Goal: Task Accomplishment & Management: Manage account settings

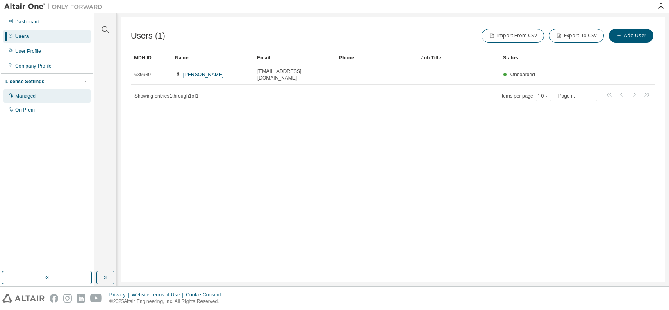
click at [23, 98] on div "Managed" at bounding box center [25, 96] width 21 height 7
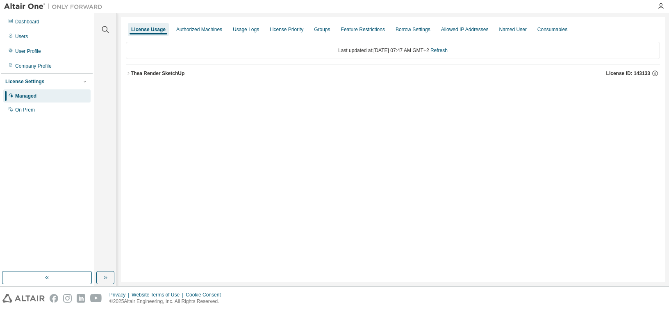
click at [152, 75] on div "Thea Render SketchUp" at bounding box center [158, 73] width 54 height 7
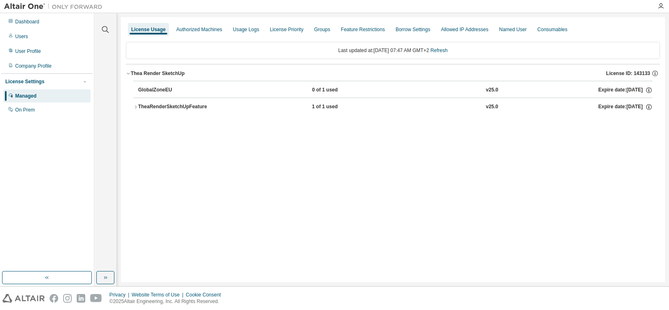
click at [172, 105] on div "TheaRenderSketchUpFeature" at bounding box center [175, 106] width 74 height 7
click at [144, 105] on div "TheaRenderSketchUpFeature" at bounding box center [175, 106] width 74 height 7
click at [161, 73] on div "Thea Render SketchUp" at bounding box center [158, 73] width 54 height 7
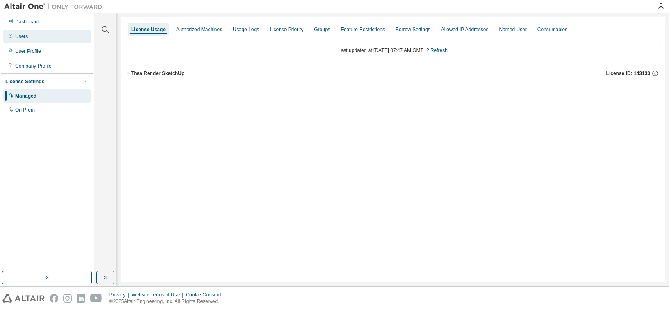
click at [35, 37] on div "Users" at bounding box center [46, 36] width 87 height 13
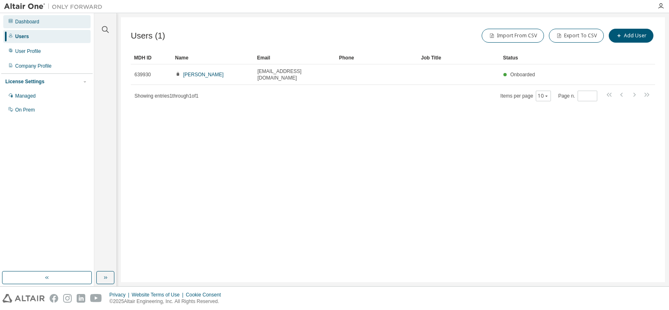
click at [35, 21] on div "Dashboard" at bounding box center [27, 21] width 24 height 7
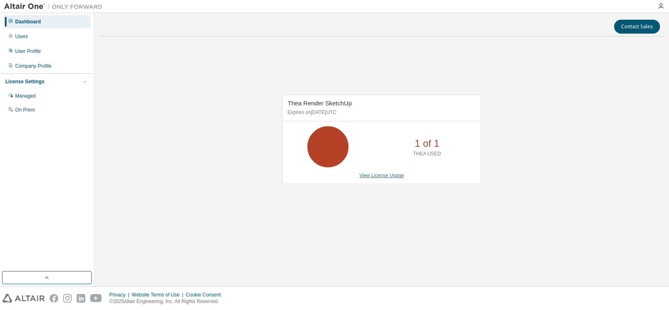
click at [375, 176] on link "View License Usage" at bounding box center [382, 176] width 45 height 6
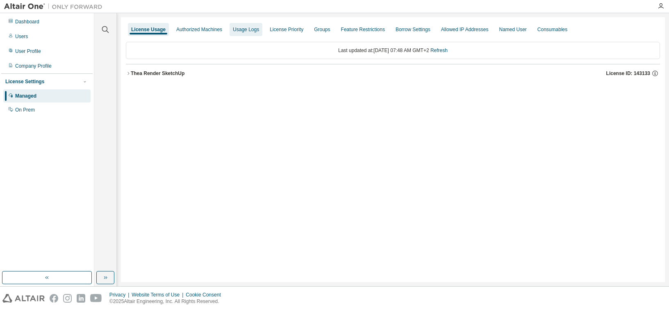
click at [249, 28] on div "Usage Logs" at bounding box center [246, 29] width 26 height 7
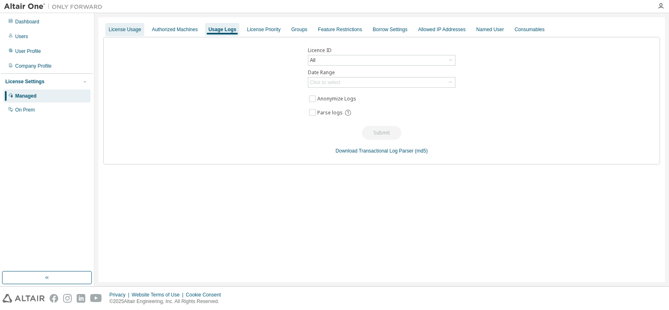
click at [132, 32] on div "License Usage" at bounding box center [125, 29] width 32 height 7
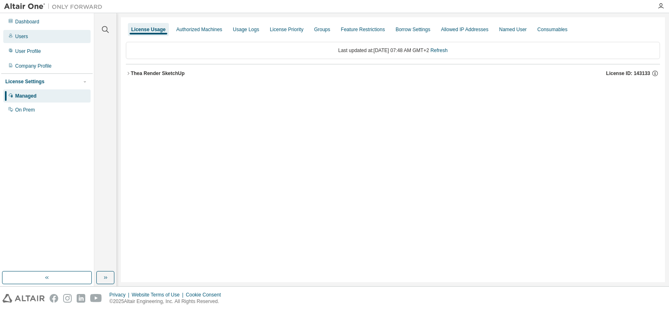
click at [27, 39] on div "Users" at bounding box center [46, 36] width 87 height 13
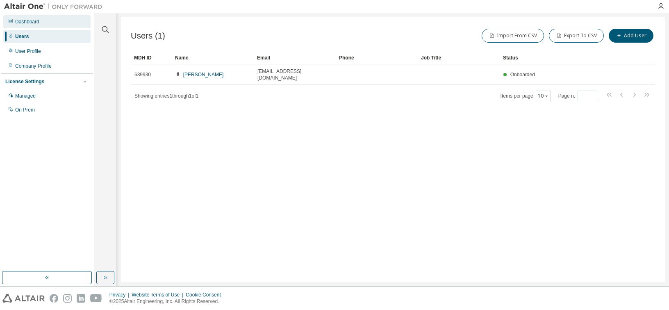
click at [33, 21] on div "Dashboard" at bounding box center [27, 21] width 24 height 7
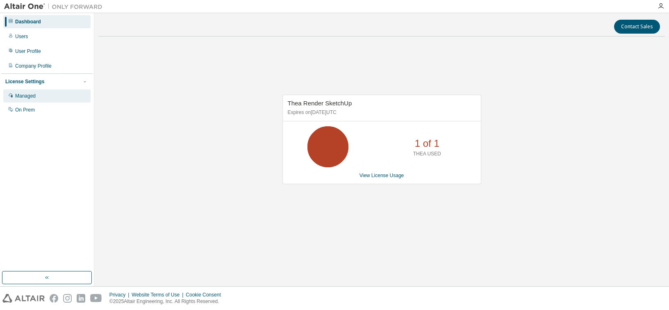
click at [36, 95] on div "Managed" at bounding box center [46, 95] width 87 height 13
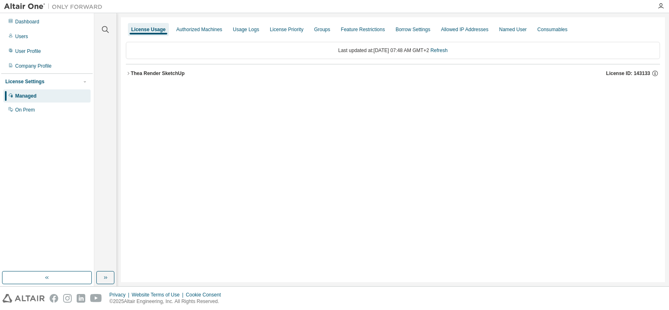
click at [175, 72] on div "Thea Render SketchUp" at bounding box center [158, 73] width 54 height 7
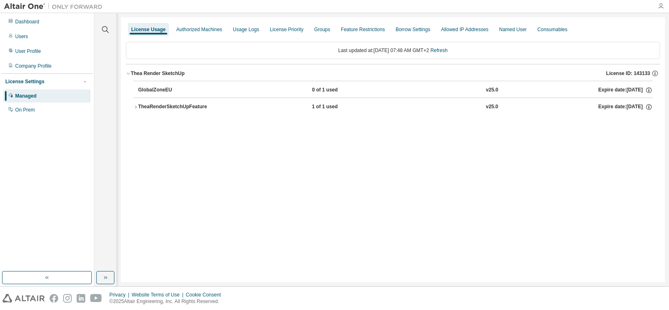
click at [664, 5] on icon "button" at bounding box center [661, 6] width 7 height 7
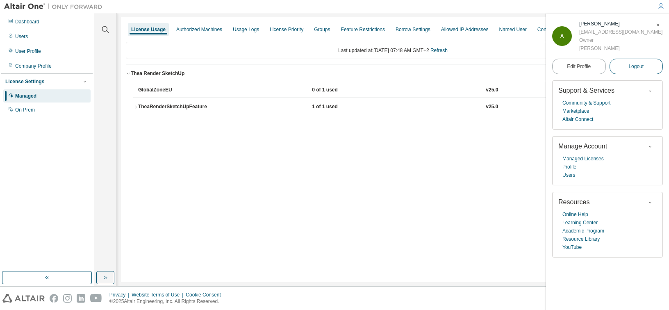
click at [638, 67] on span "Logout" at bounding box center [636, 66] width 15 height 8
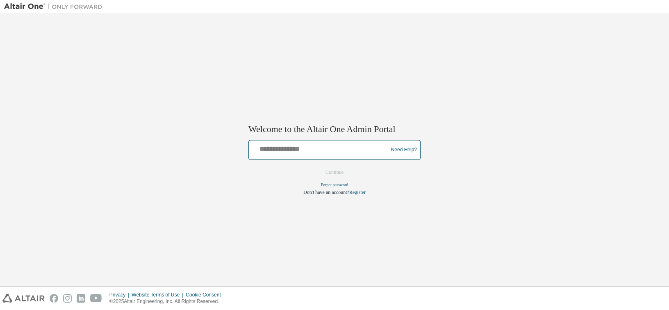
click at [317, 152] on input "text" at bounding box center [319, 148] width 135 height 12
type input "**********"
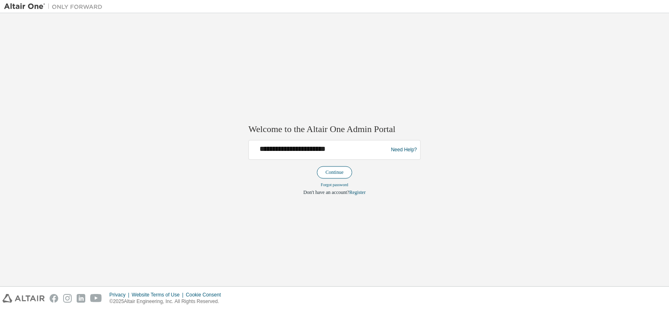
click at [334, 171] on button "Continue" at bounding box center [334, 173] width 35 height 12
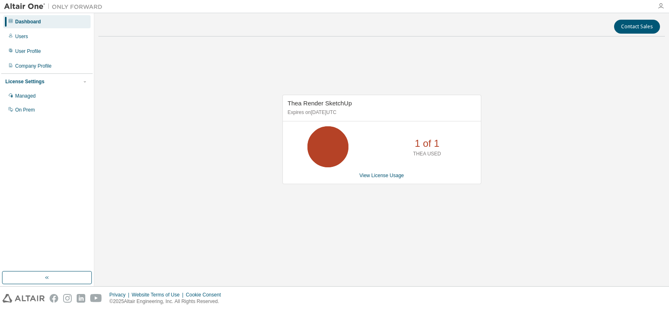
click at [662, 5] on icon "button" at bounding box center [661, 6] width 7 height 7
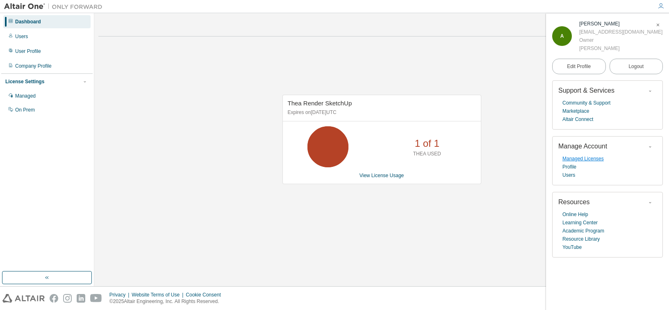
click at [579, 160] on link "Managed Licenses" at bounding box center [583, 159] width 41 height 8
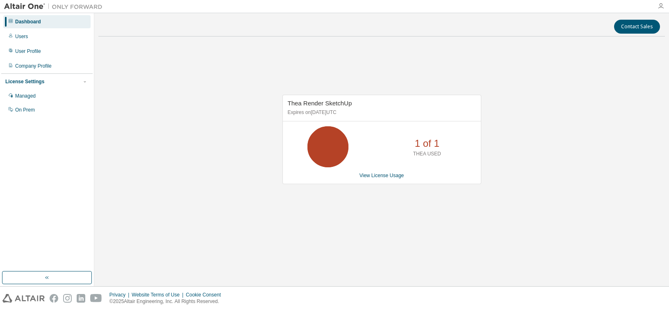
click at [662, 6] on icon "button" at bounding box center [661, 6] width 7 height 7
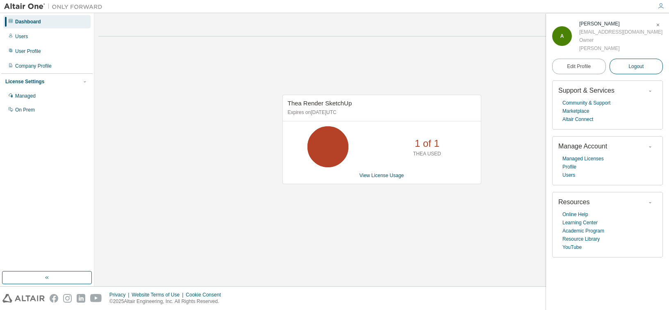
click at [646, 69] on button "Logout" at bounding box center [637, 67] width 54 height 16
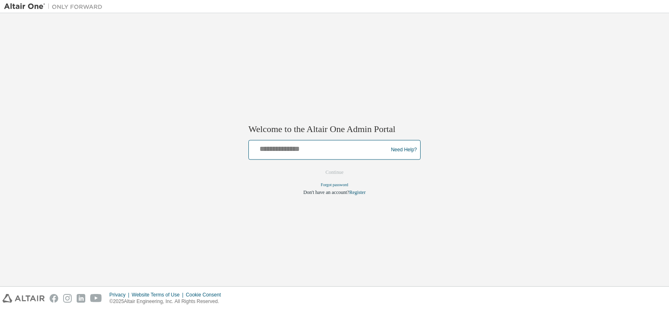
click at [311, 148] on input "text" at bounding box center [319, 148] width 135 height 12
type input "**********"
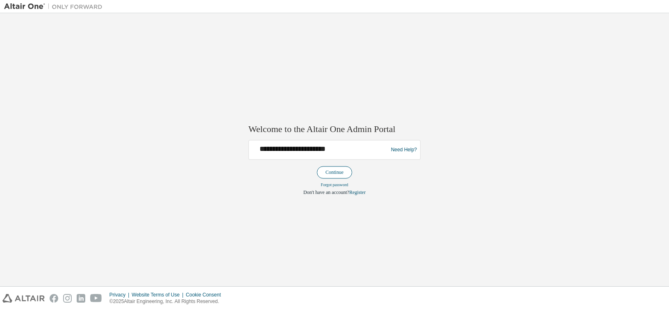
click at [338, 171] on button "Continue" at bounding box center [334, 173] width 35 height 12
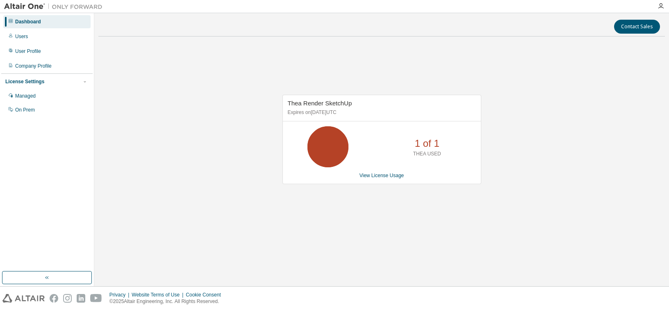
click at [429, 144] on p "1 of 1" at bounding box center [427, 144] width 25 height 14
click at [423, 151] on p "THEA USED" at bounding box center [427, 154] width 28 height 7
click at [328, 142] on icon at bounding box center [328, 147] width 21 height 21
click at [374, 175] on link "View License Usage" at bounding box center [382, 176] width 45 height 6
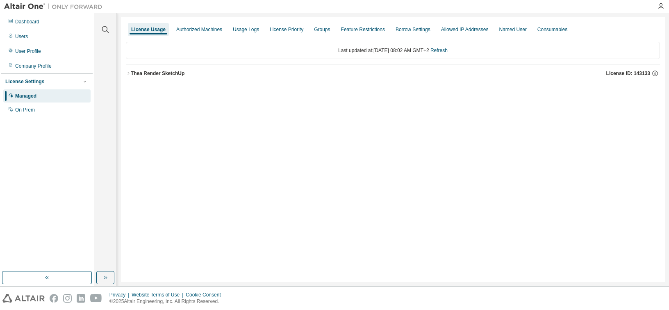
click at [169, 73] on div "Thea Render SketchUp" at bounding box center [158, 73] width 54 height 7
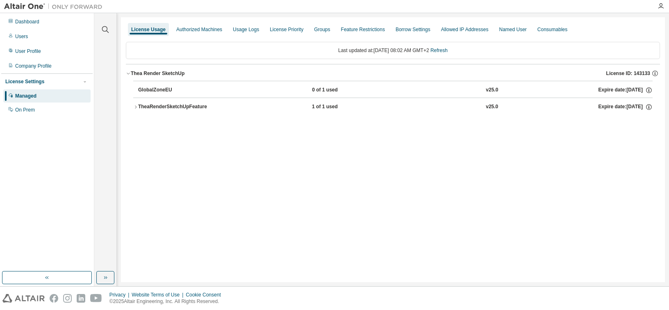
click at [148, 105] on div "TheaRenderSketchUpFeature" at bounding box center [175, 106] width 74 height 7
click at [643, 123] on icon at bounding box center [641, 124] width 7 height 7
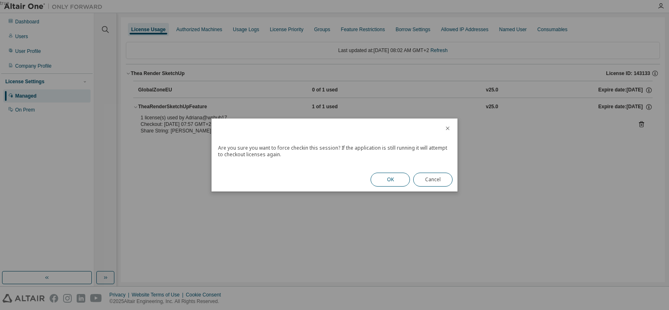
click at [390, 182] on button "OK" at bounding box center [390, 180] width 39 height 14
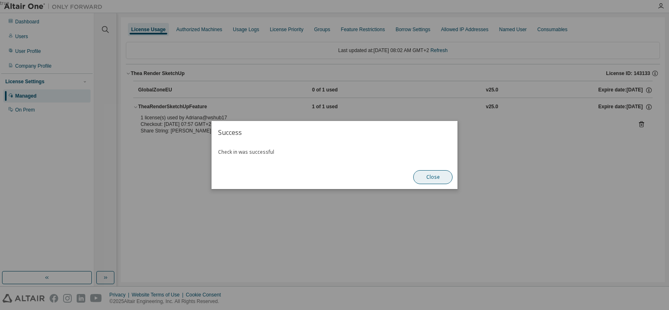
click at [432, 176] on button "Close" at bounding box center [432, 177] width 39 height 14
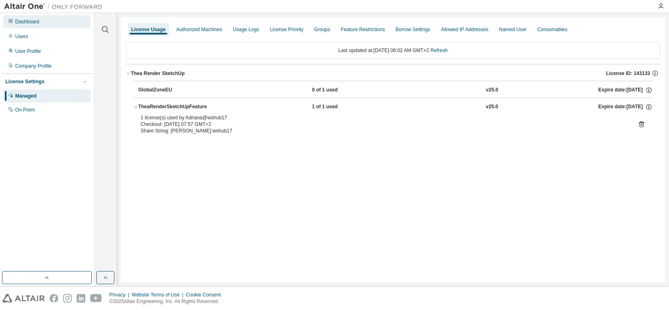
click at [26, 23] on div "Dashboard" at bounding box center [27, 21] width 24 height 7
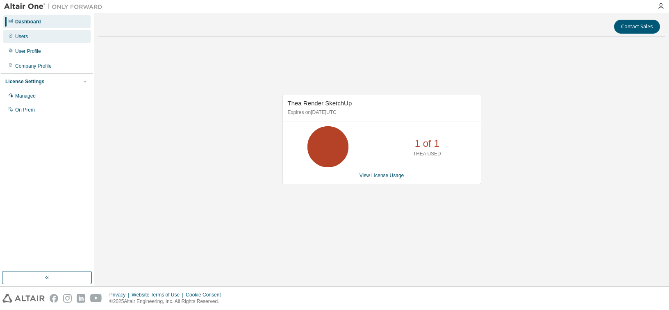
click at [16, 37] on div "Users" at bounding box center [21, 36] width 13 height 7
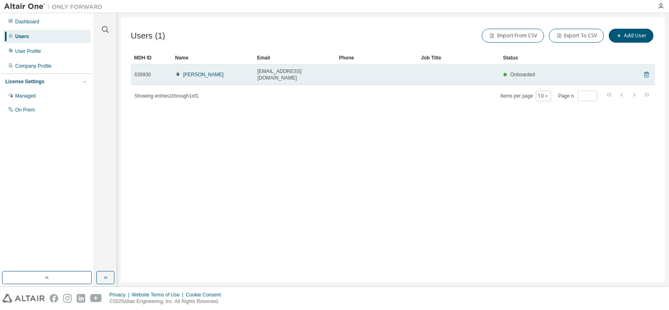
click at [646, 74] on icon at bounding box center [647, 75] width 2 height 2
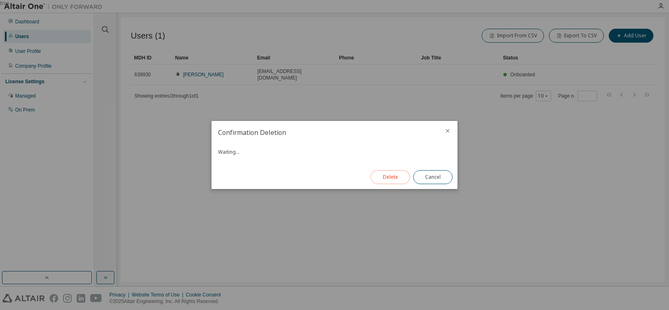
click at [388, 178] on button "Delete" at bounding box center [390, 177] width 39 height 14
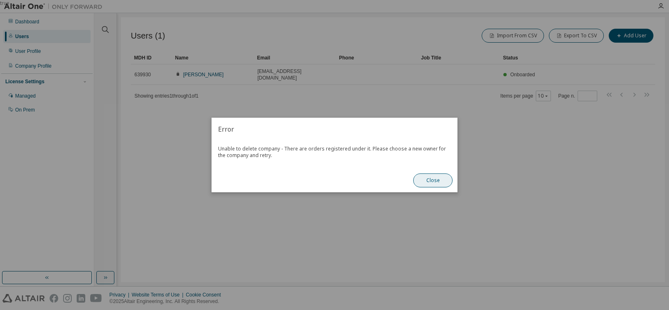
click at [433, 182] on button "Close" at bounding box center [432, 181] width 39 height 14
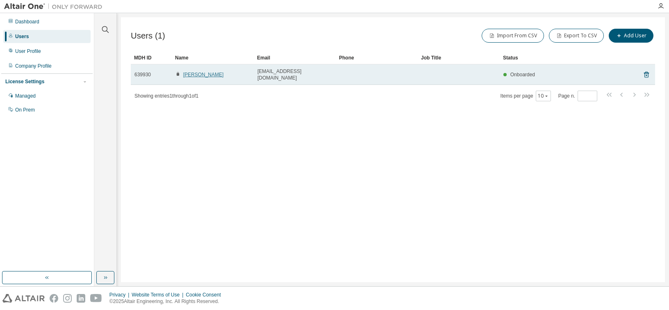
click at [192, 72] on link "[PERSON_NAME]" at bounding box center [203, 75] width 41 height 6
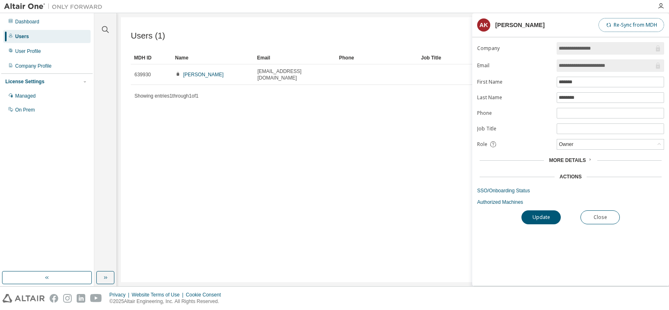
click at [628, 25] on button "Re-Sync from MDH" at bounding box center [632, 25] width 66 height 14
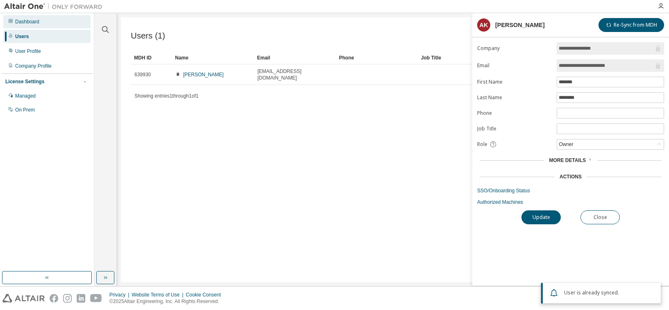
click at [33, 18] on div "Dashboard" at bounding box center [46, 21] width 87 height 13
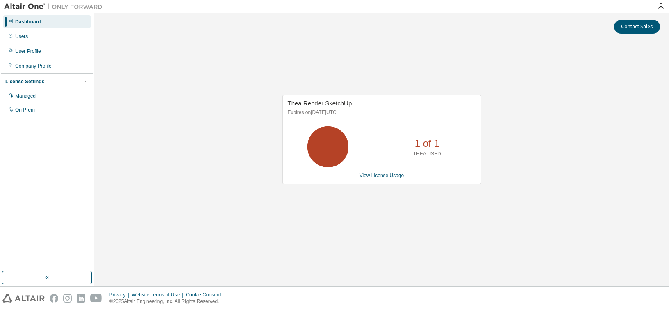
click at [427, 146] on p "1 of 1" at bounding box center [427, 144] width 25 height 14
click at [29, 39] on div "Users" at bounding box center [46, 36] width 87 height 13
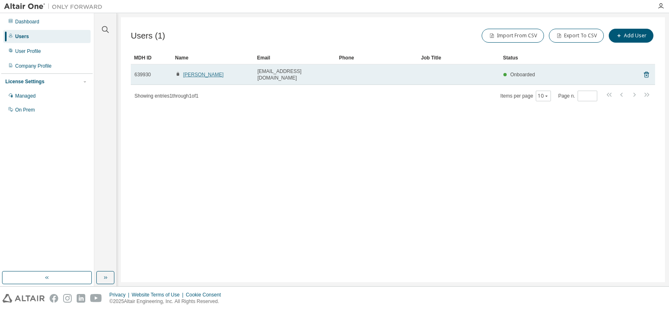
click at [201, 73] on link "[PERSON_NAME]" at bounding box center [203, 75] width 41 height 6
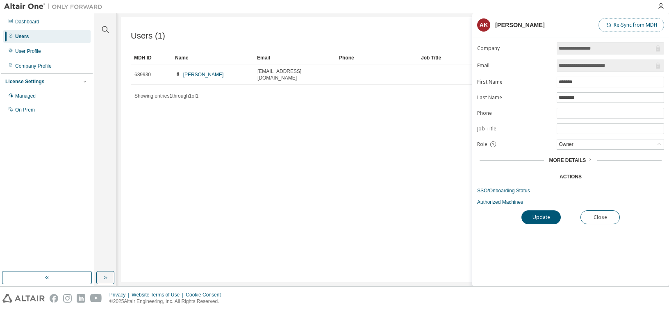
click at [647, 27] on button "Re-Sync from MDH" at bounding box center [632, 25] width 66 height 14
click at [591, 159] on icon at bounding box center [590, 159] width 5 height 5
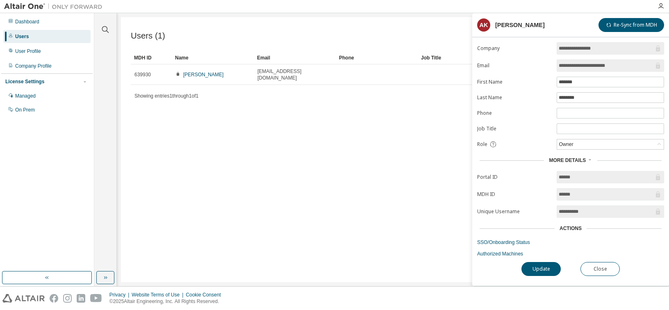
click at [244, 105] on div "Users (1) Import From CSV Export To CSV Add User Clear Load Save Save As Field …" at bounding box center [393, 149] width 544 height 265
click at [609, 269] on button "Close" at bounding box center [600, 269] width 39 height 14
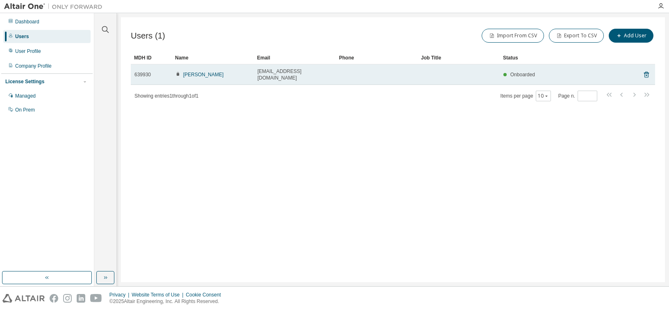
click at [516, 73] on span "Onboarded" at bounding box center [523, 75] width 25 height 6
click at [648, 74] on icon at bounding box center [647, 75] width 2 height 2
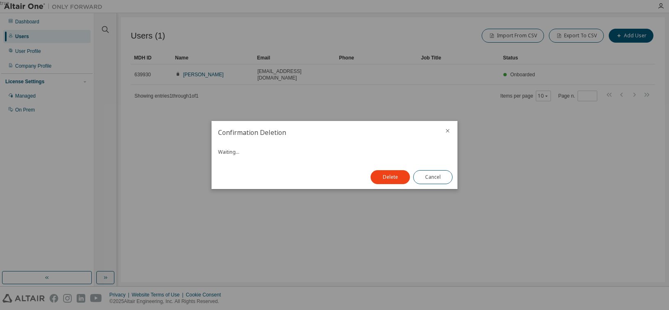
click at [503, 213] on div "true" at bounding box center [334, 155] width 669 height 310
click at [450, 131] on icon "close" at bounding box center [448, 131] width 7 height 7
